Goal: Information Seeking & Learning: Learn about a topic

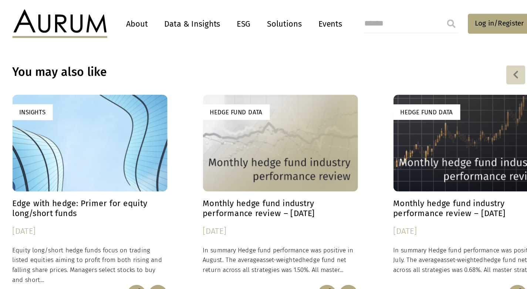
scroll to position [701, 0]
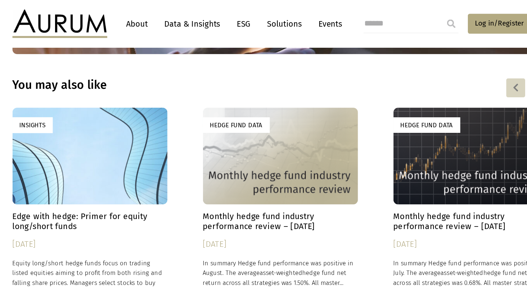
click at [329, 16] on input "search" at bounding box center [366, 18] width 74 height 15
type input "**********"
click at [390, 18] on input "submit" at bounding box center [397, 18] width 15 height 15
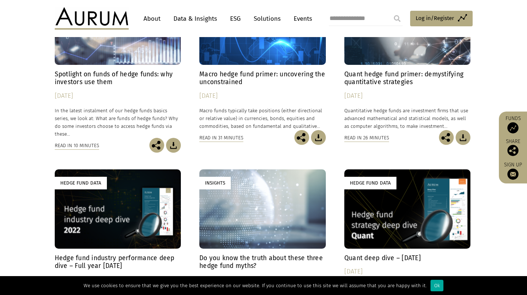
scroll to position [483, 0]
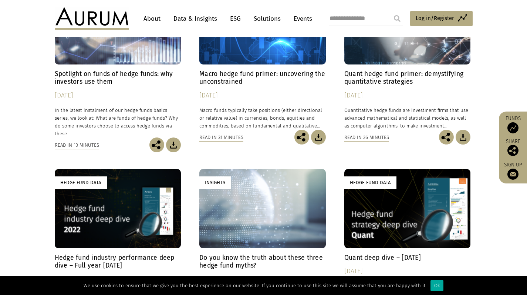
click at [355, 75] on h4 "Quant hedge fund primer: demystifying quantitative strategies" at bounding box center [408, 78] width 127 height 16
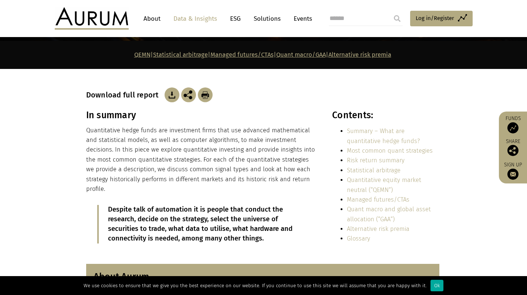
scroll to position [169, 0]
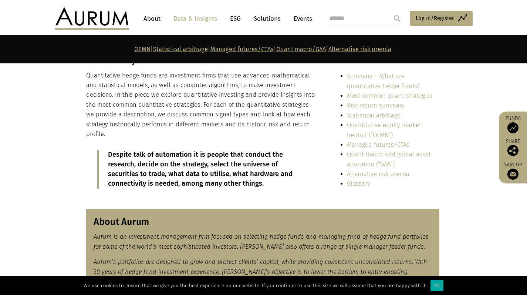
click at [362, 114] on link "Statistical arbitrage" at bounding box center [374, 115] width 54 height 7
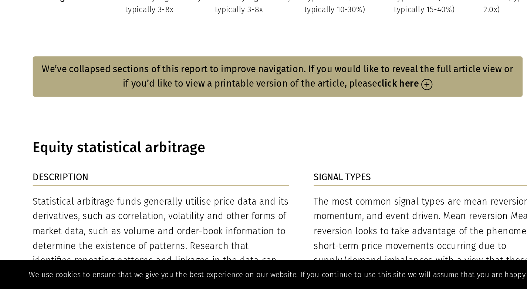
scroll to position [1182, 0]
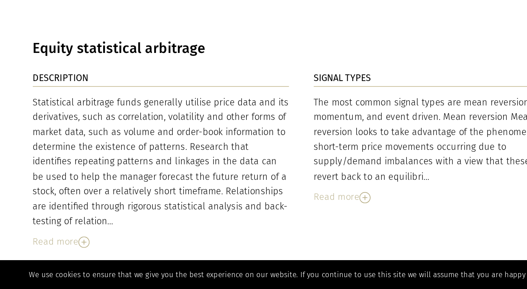
click at [86, 253] on div "Read more" at bounding box center [170, 258] width 169 height 10
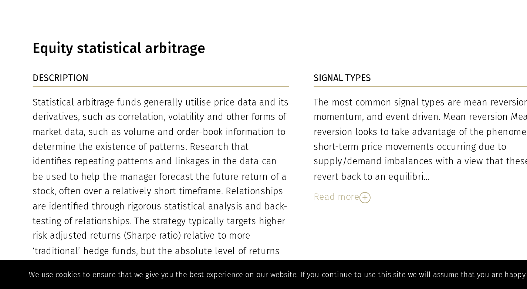
click at [271, 224] on div "Read more" at bounding box center [355, 229] width 169 height 10
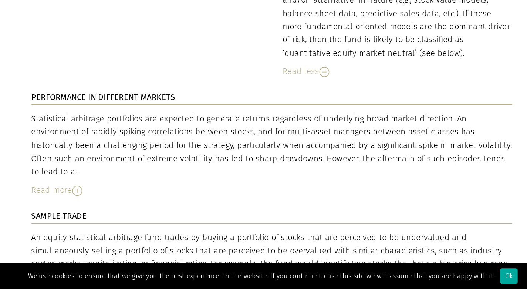
scroll to position [1672, 0]
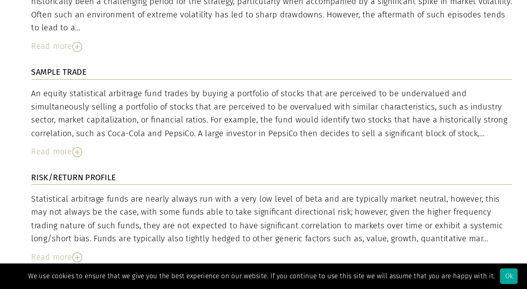
click at [86, 183] on div "Read more" at bounding box center [262, 188] width 353 height 10
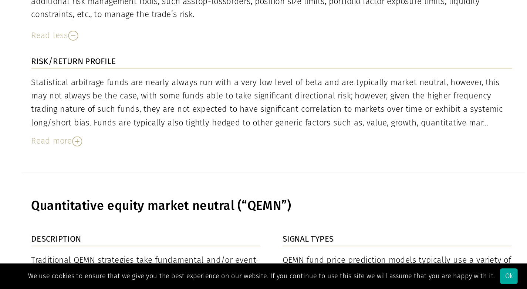
scroll to position [1869, 0]
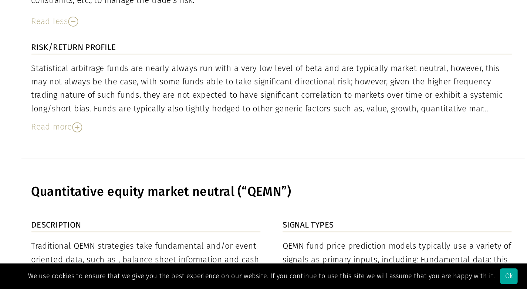
click at [86, 122] on div "Statistical arbitrage funds are nearly always run with a very low level of beta…" at bounding box center [262, 148] width 353 height 53
click at [86, 165] on div "Read more" at bounding box center [262, 170] width 353 height 10
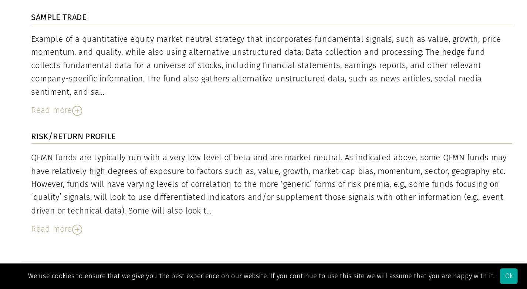
scroll to position [2269, 0]
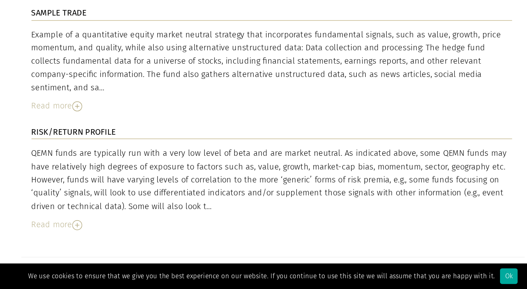
click at [86, 237] on div "Read more" at bounding box center [262, 242] width 353 height 10
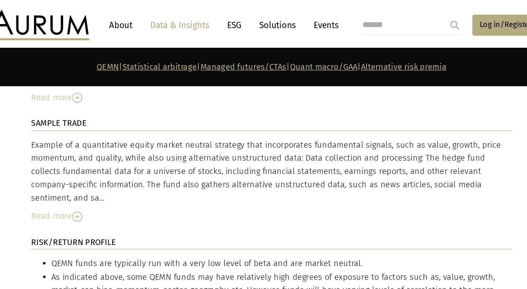
scroll to position [2248, 0]
